Goal: Find specific page/section: Find specific page/section

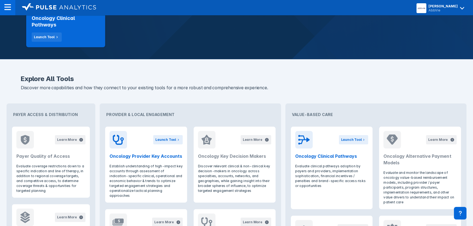
scroll to position [149, 0]
